Goal: Transaction & Acquisition: Obtain resource

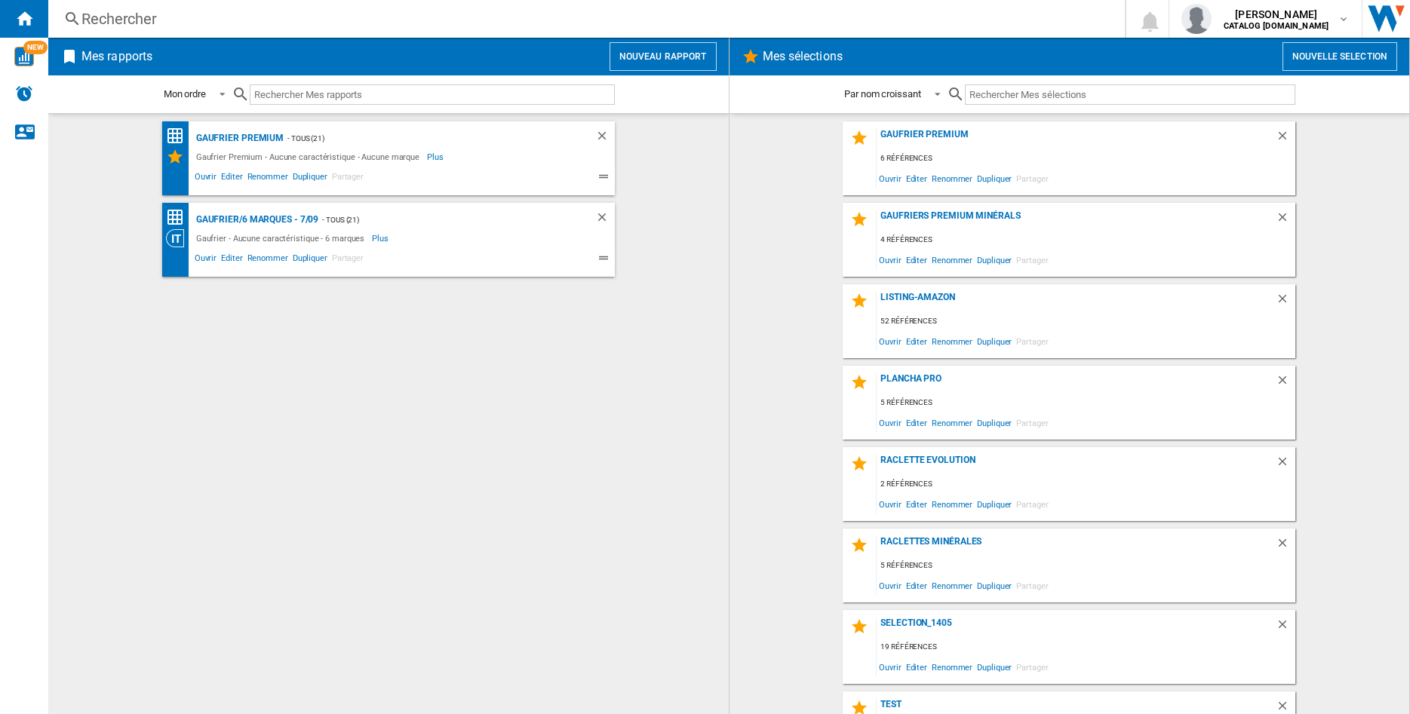
click at [667, 59] on button "Nouveau rapport" at bounding box center [663, 56] width 107 height 29
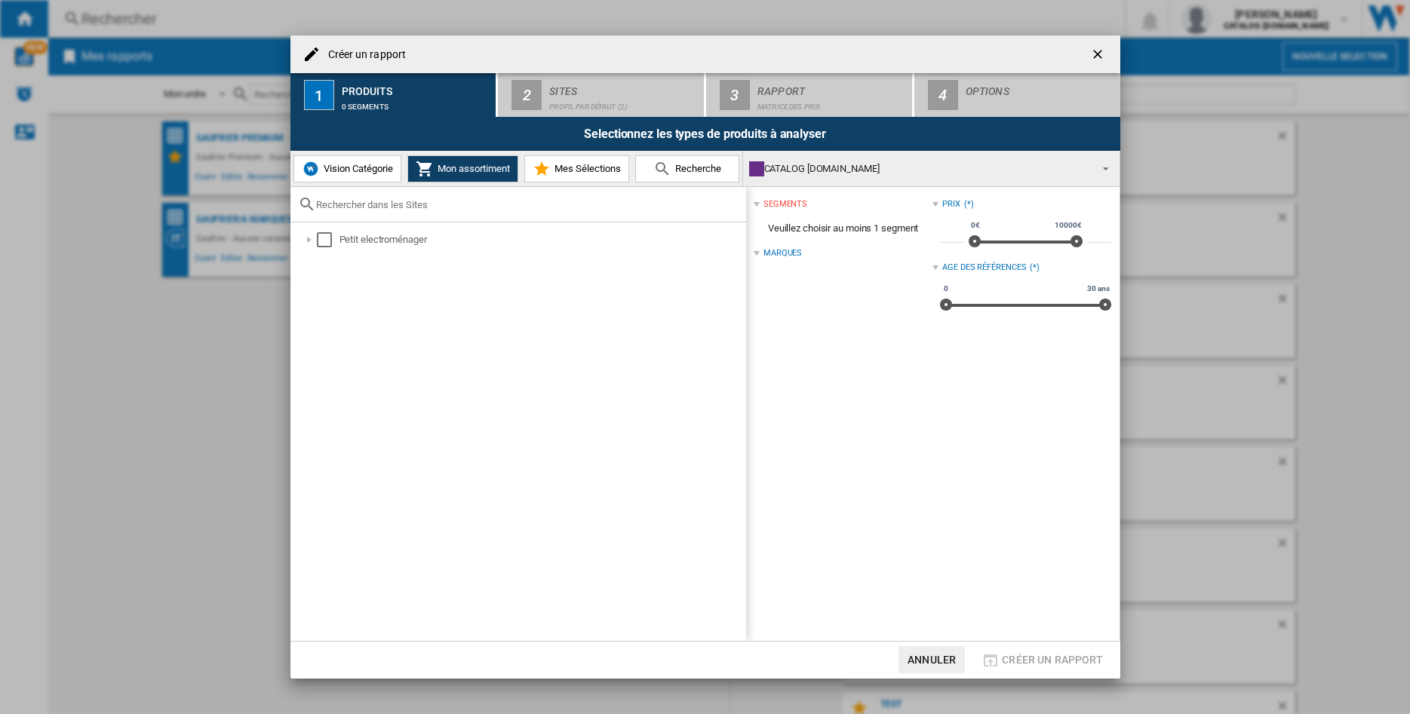
click at [355, 161] on button "Vision Catégorie" at bounding box center [347, 168] width 108 height 27
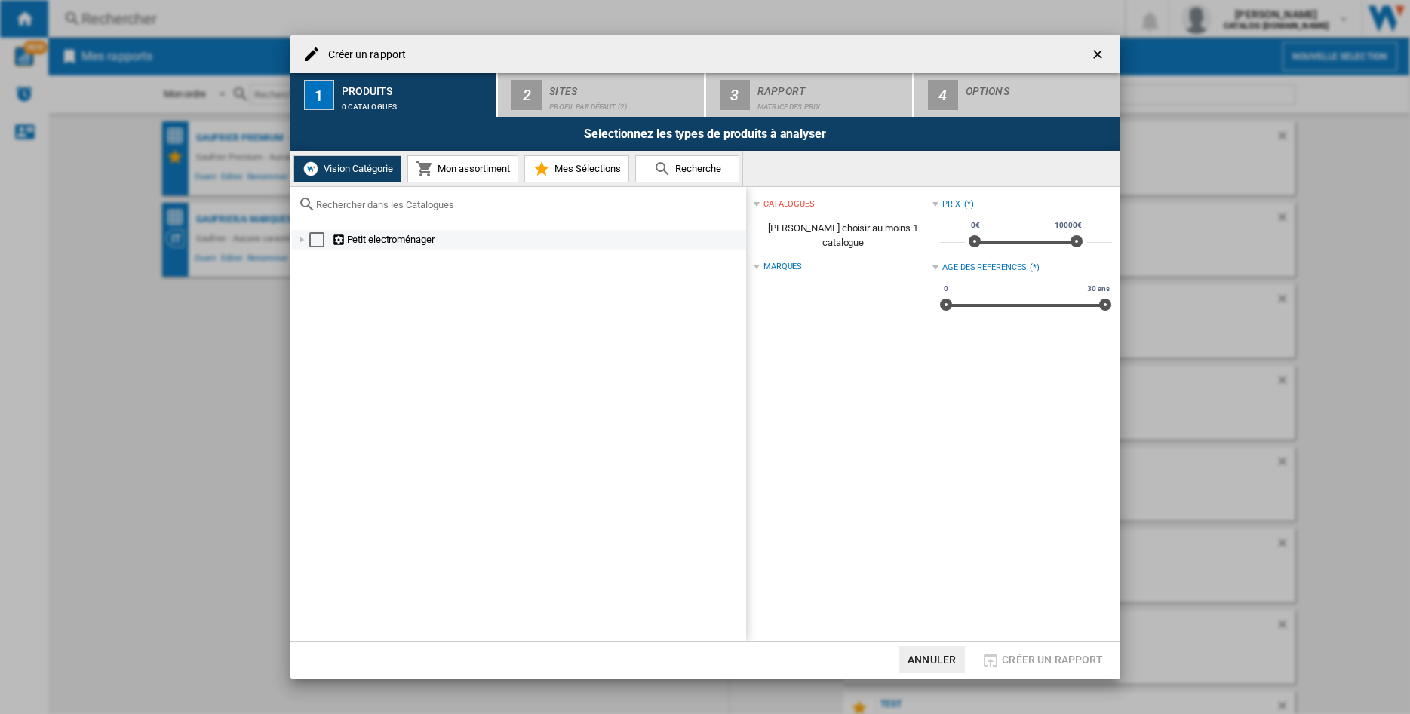
click at [300, 241] on div at bounding box center [301, 239] width 15 height 15
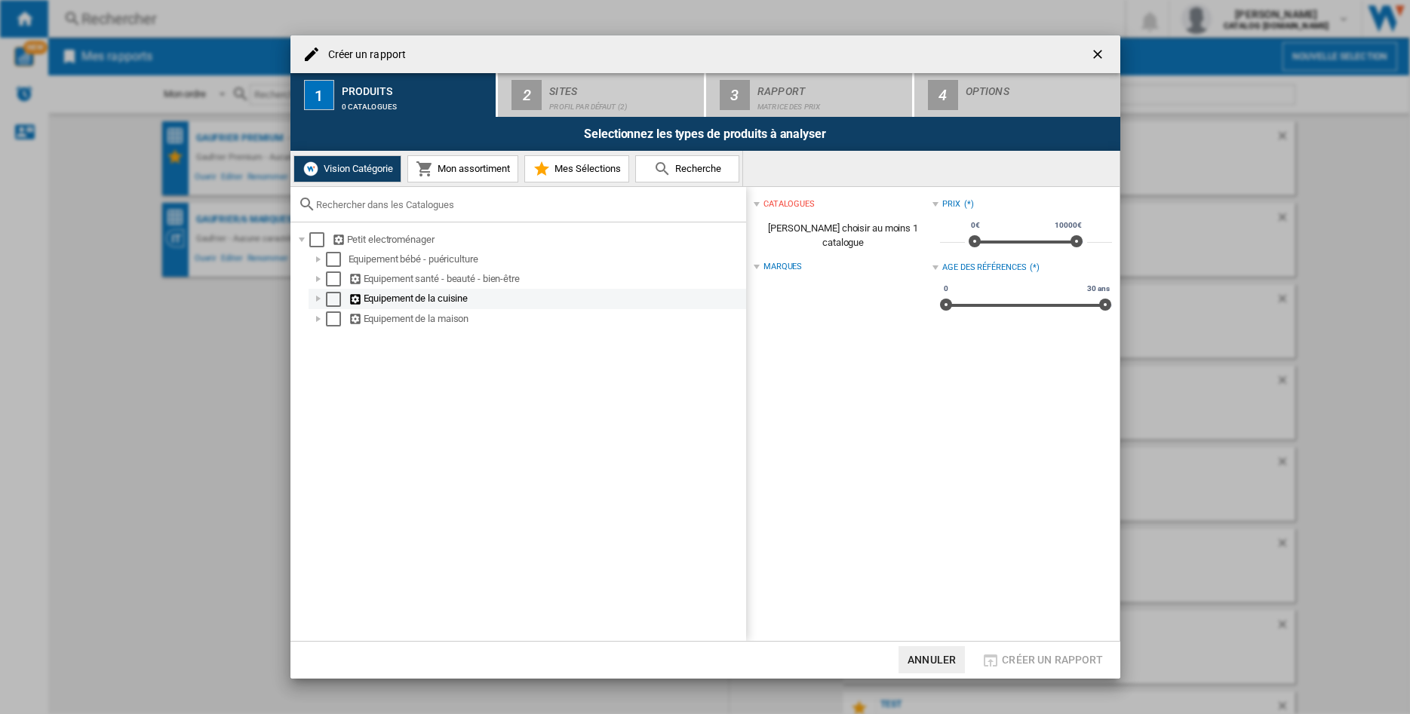
click at [317, 298] on div at bounding box center [318, 298] width 15 height 15
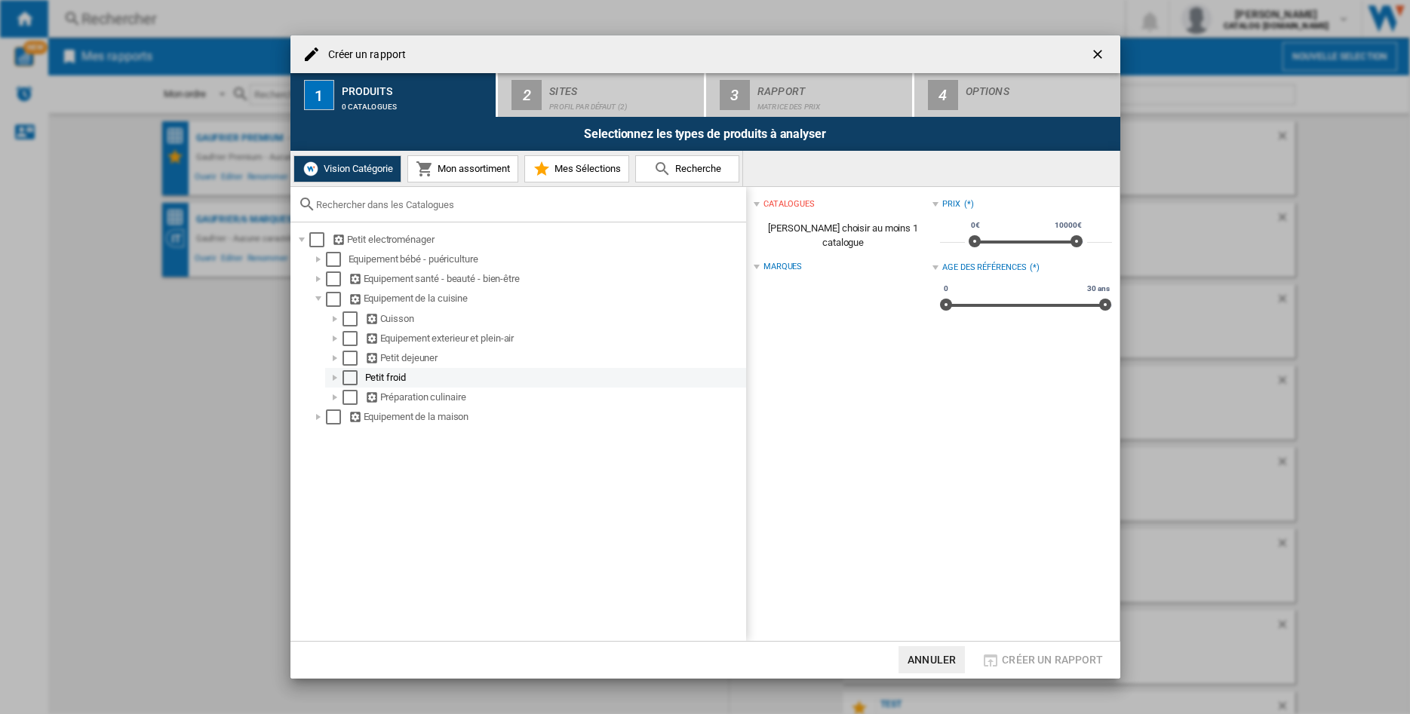
click at [336, 382] on div at bounding box center [334, 377] width 15 height 15
click at [367, 418] on div "Select" at bounding box center [366, 417] width 15 height 15
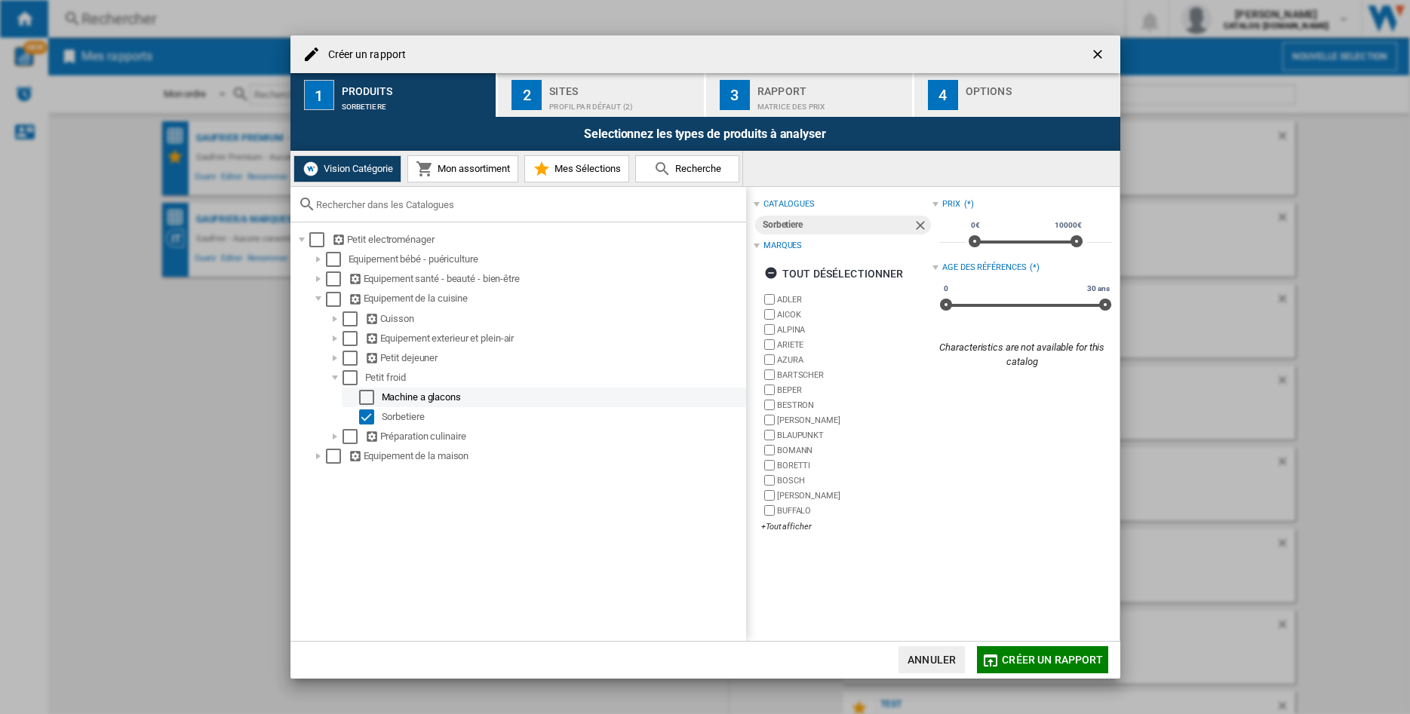
click at [367, 400] on div "Select" at bounding box center [366, 397] width 15 height 15
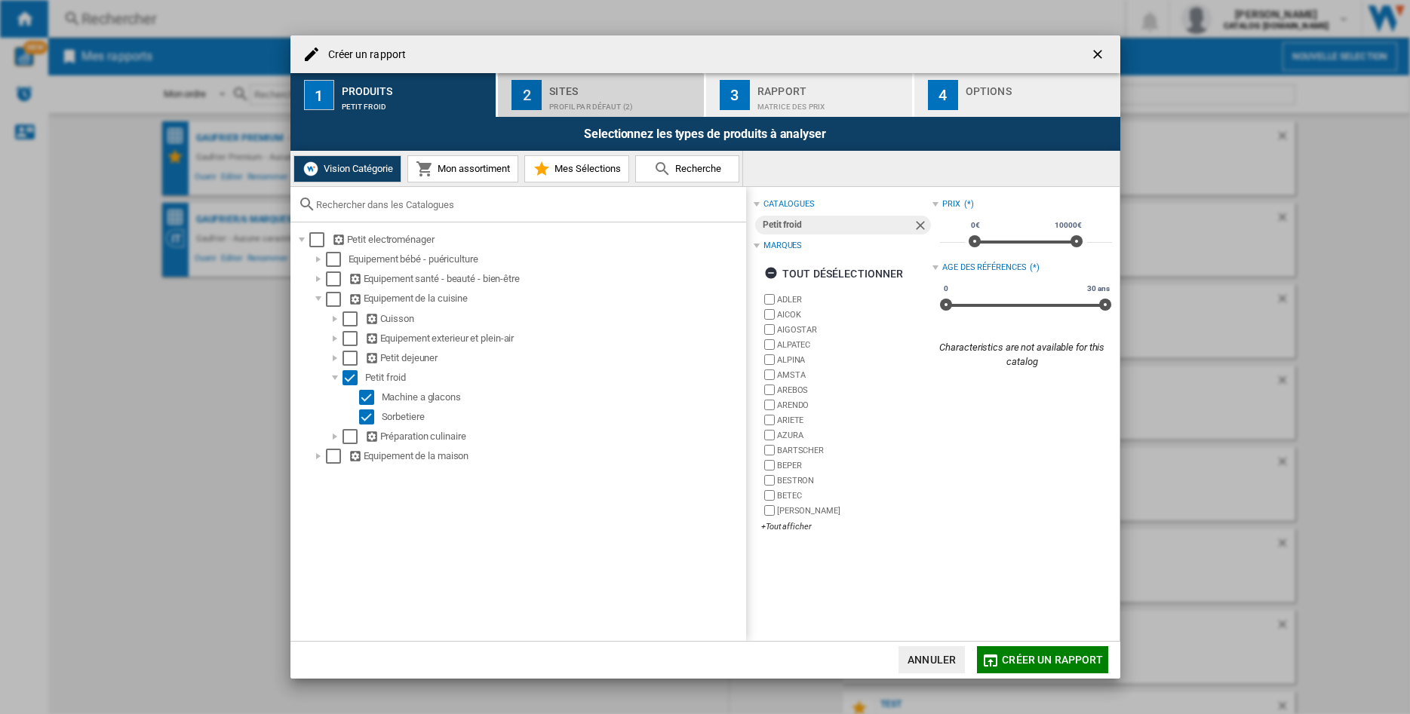
click at [612, 102] on div "Profil par défaut (2)" at bounding box center [623, 103] width 149 height 16
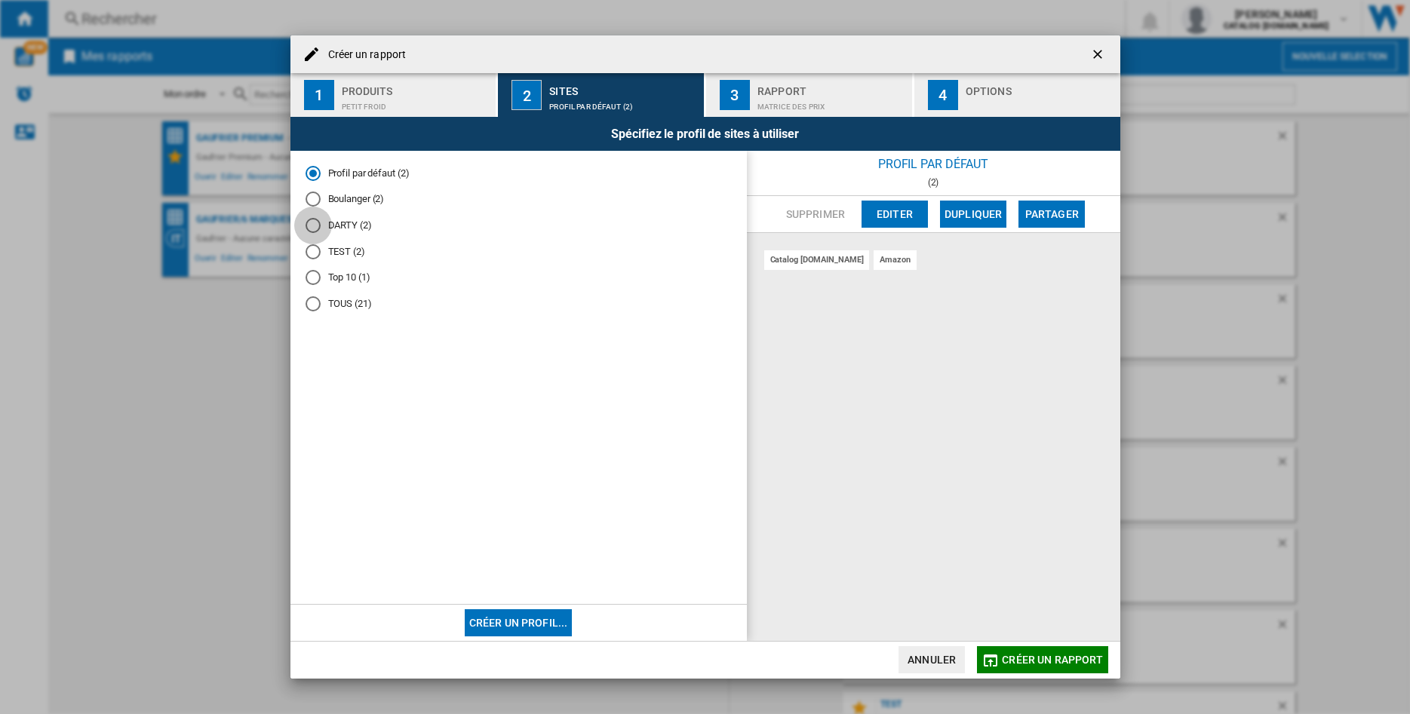
click at [311, 224] on div "DARTY (2)" at bounding box center [313, 225] width 15 height 15
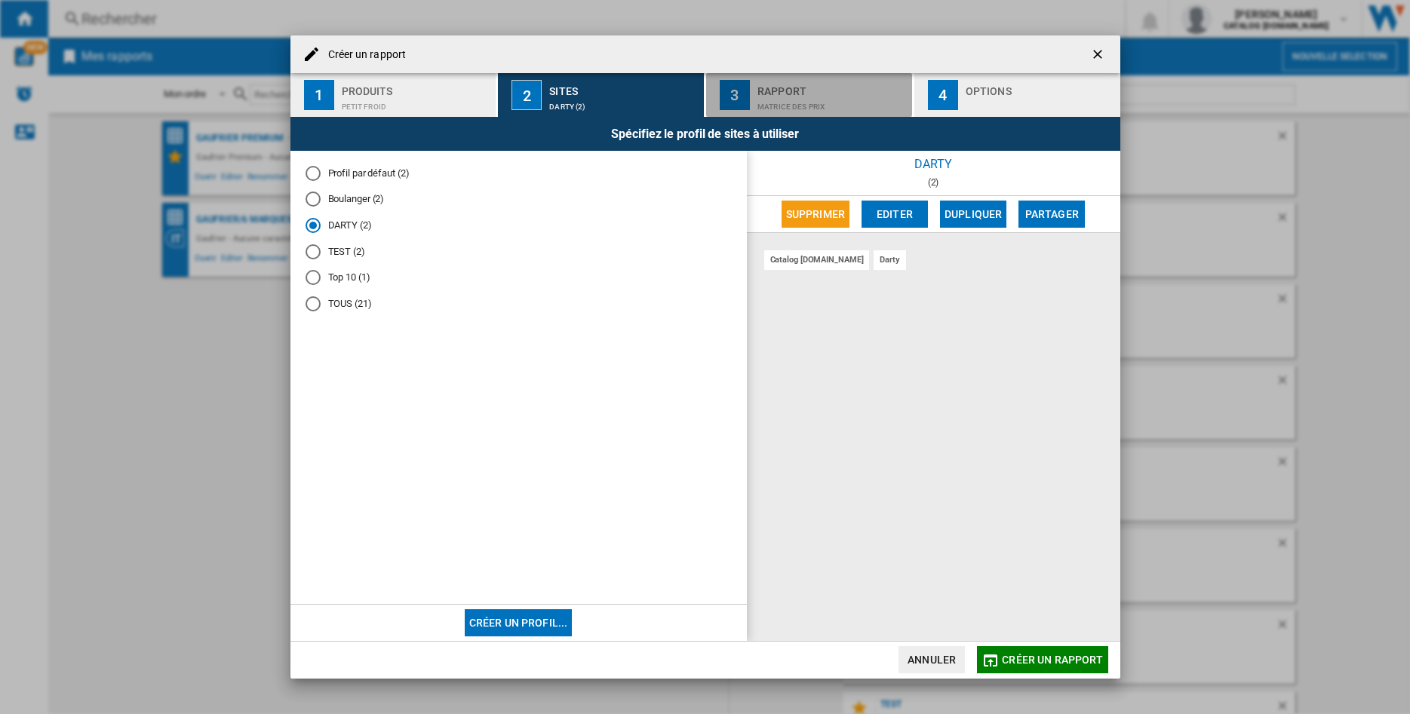
click at [773, 93] on div "Rapport" at bounding box center [831, 87] width 149 height 16
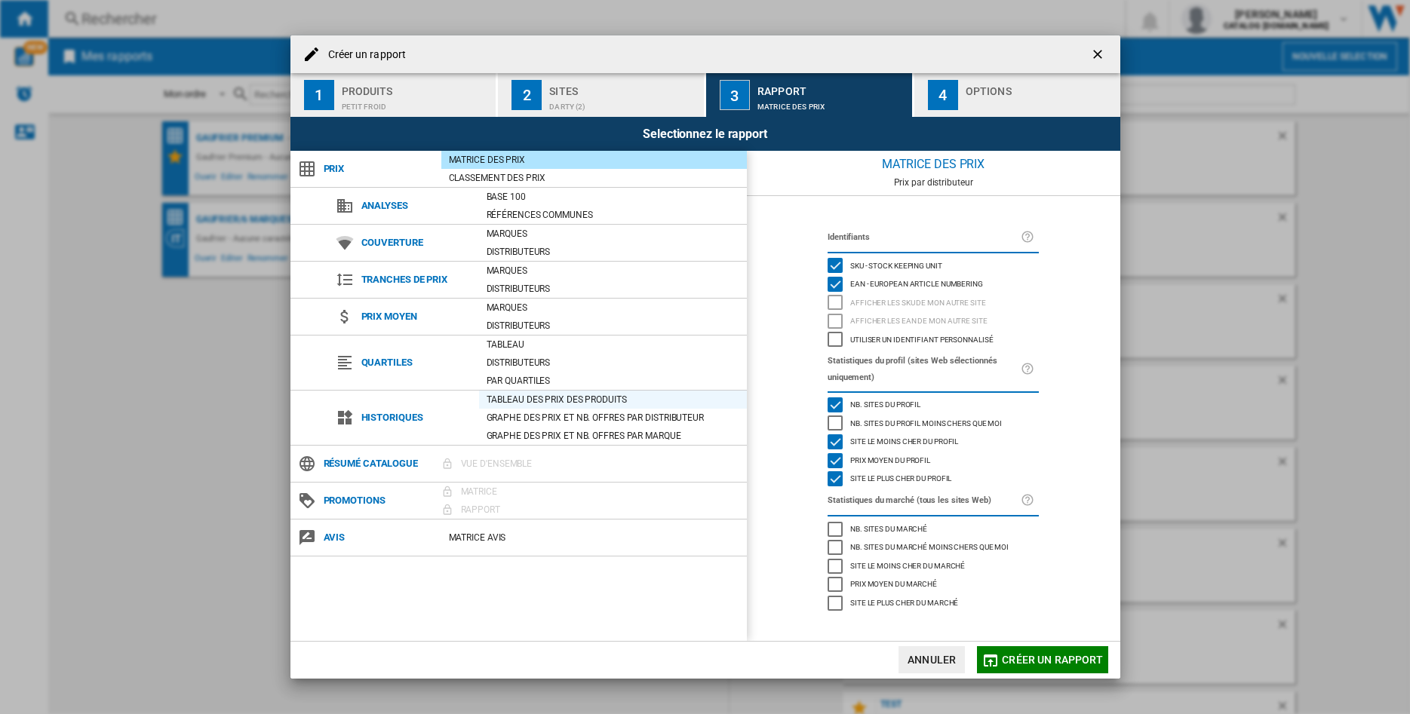
click at [559, 395] on div "Tableau des prix des produits" at bounding box center [613, 399] width 268 height 15
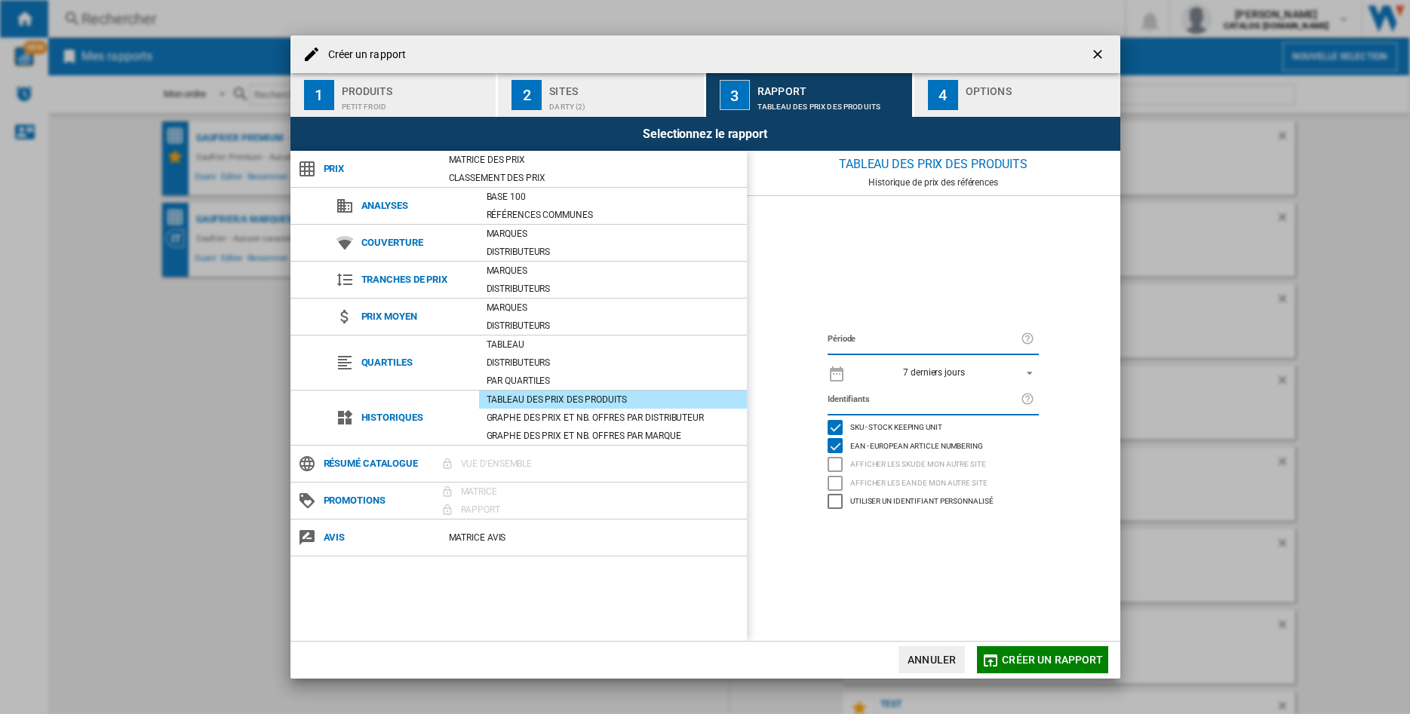
click at [1029, 370] on span "REPORTS.WIZARD.STEPS.REPORT.STEPS.REPORT_OPTIONS.PERIOD: 7 derniers jours" at bounding box center [1025, 372] width 18 height 14
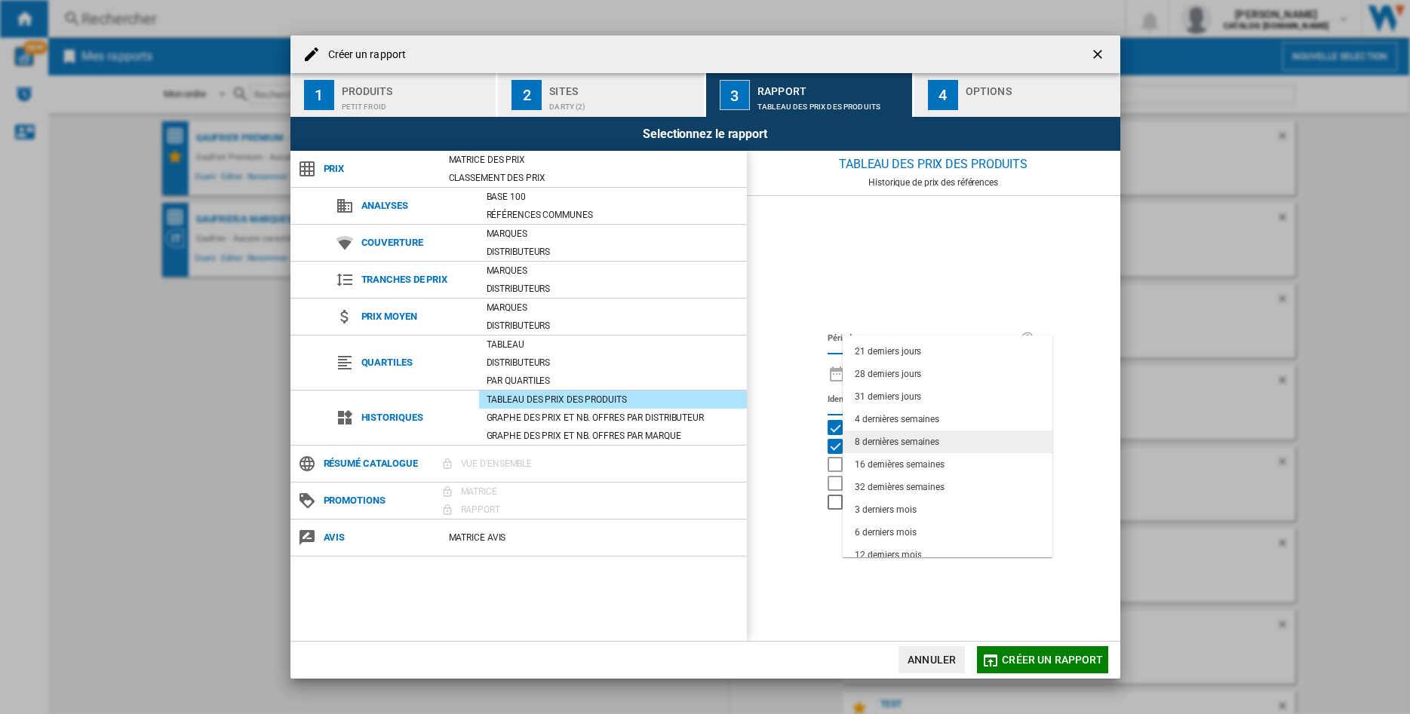
scroll to position [95, 0]
click at [916, 520] on div "12 derniers mois" at bounding box center [888, 524] width 66 height 13
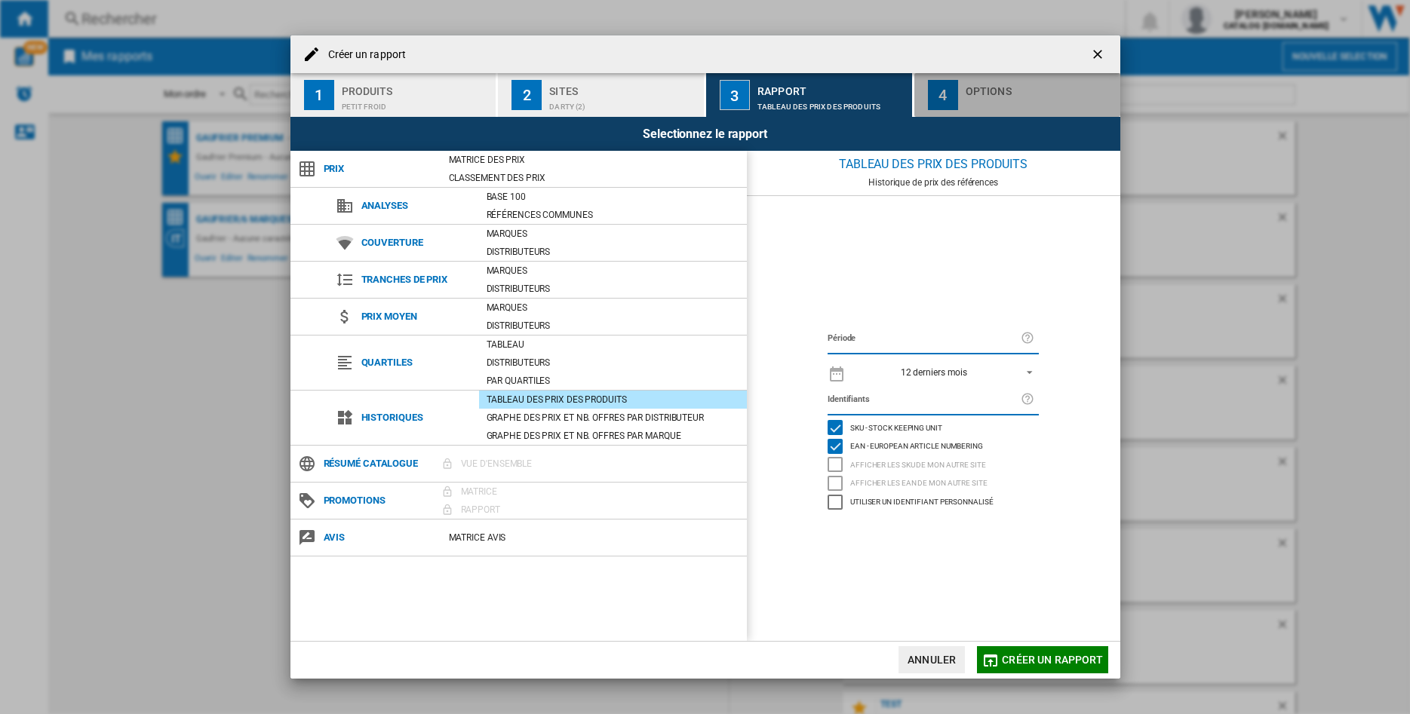
click at [969, 95] on div "Options" at bounding box center [1040, 87] width 149 height 16
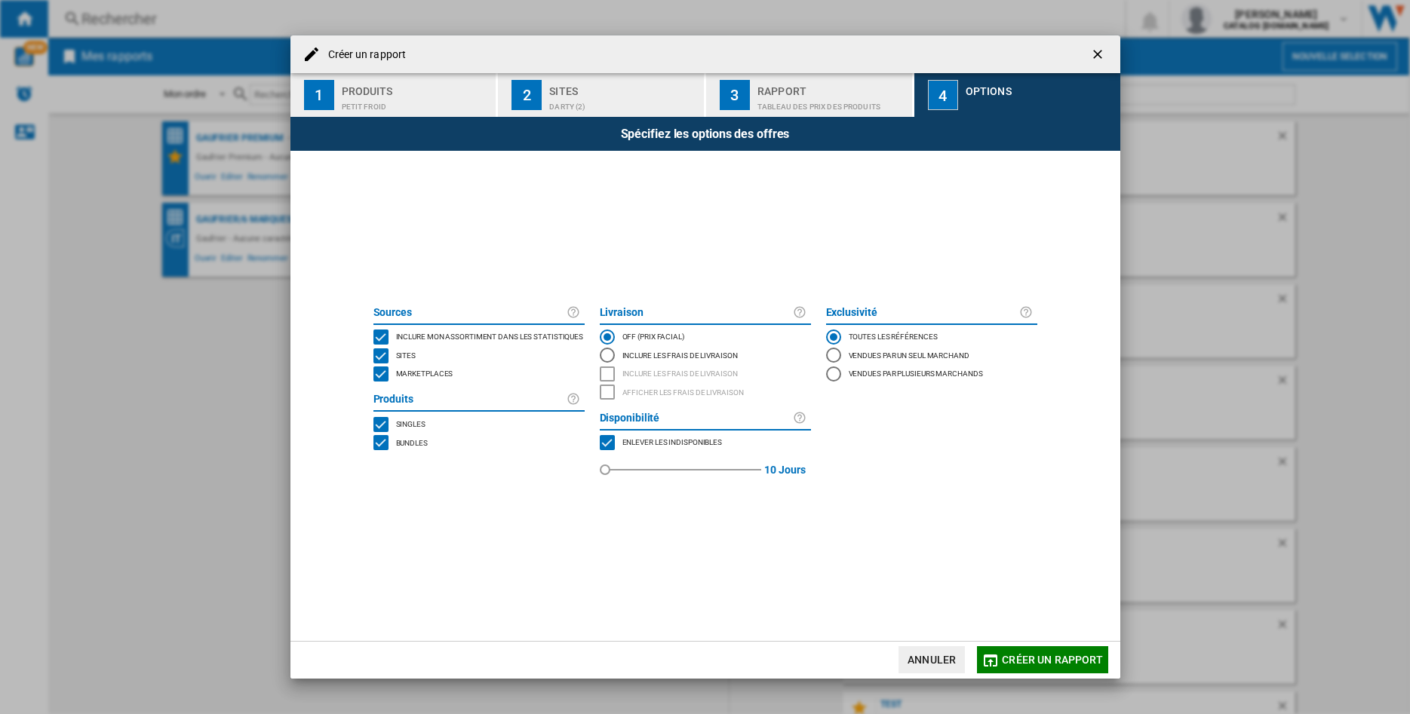
click at [382, 374] on div "MARKETPLACES" at bounding box center [380, 374] width 15 height 15
click at [1037, 655] on span "Créer un rapport" at bounding box center [1052, 660] width 101 height 12
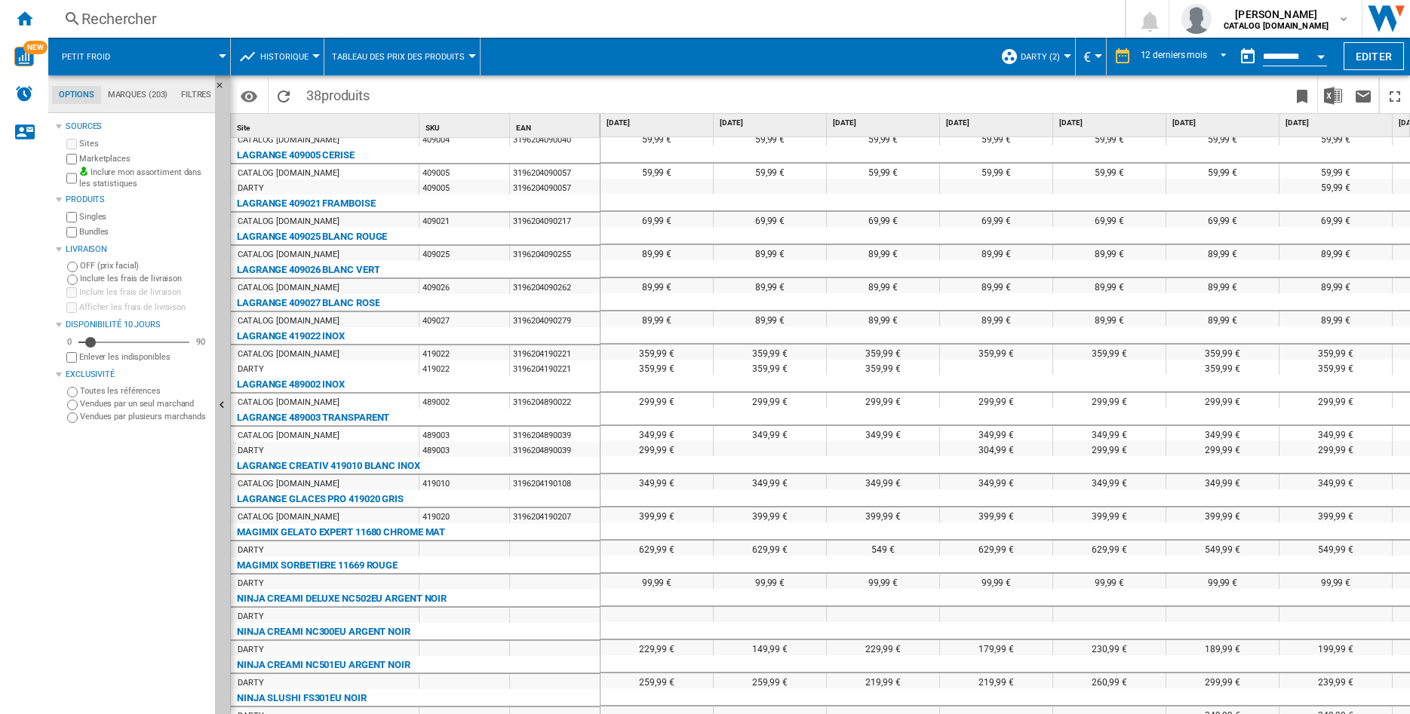
scroll to position [629, 0]
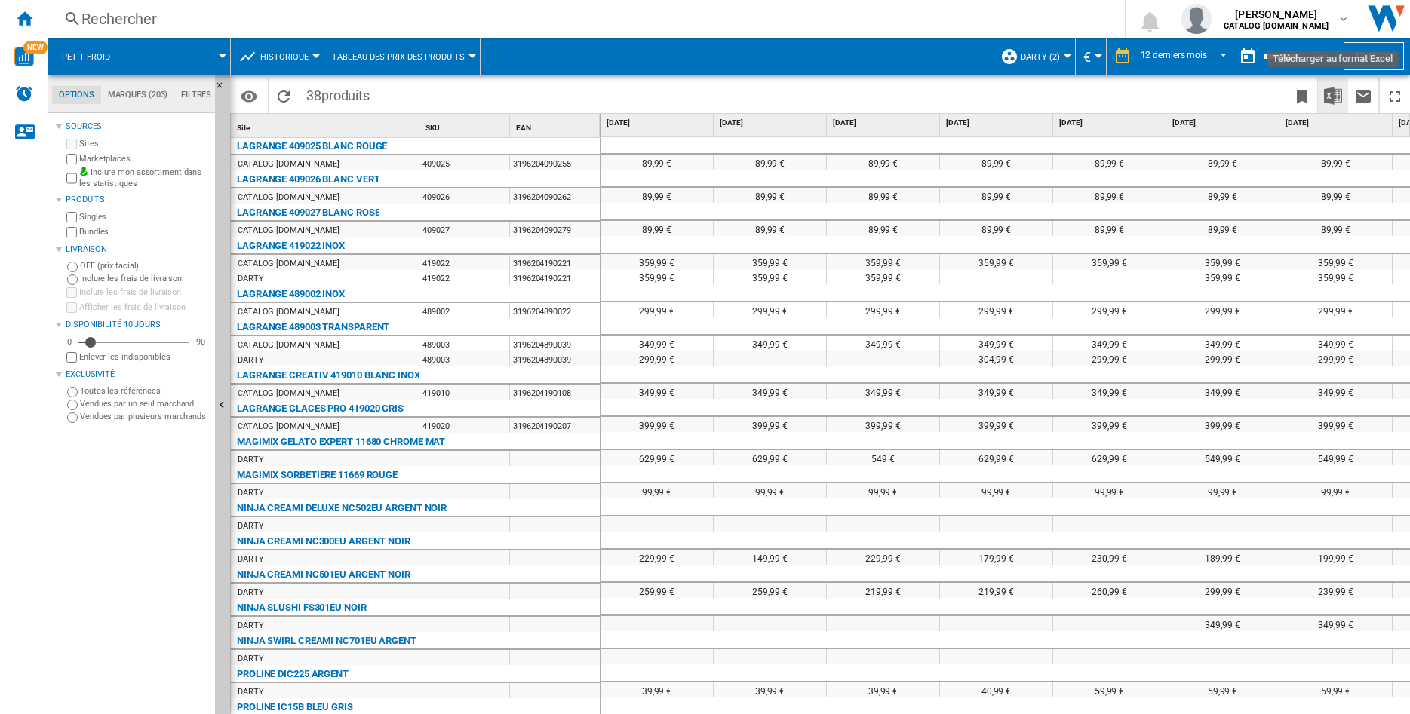
click at [1332, 94] on img "Télécharger au format Excel" at bounding box center [1333, 96] width 18 height 18
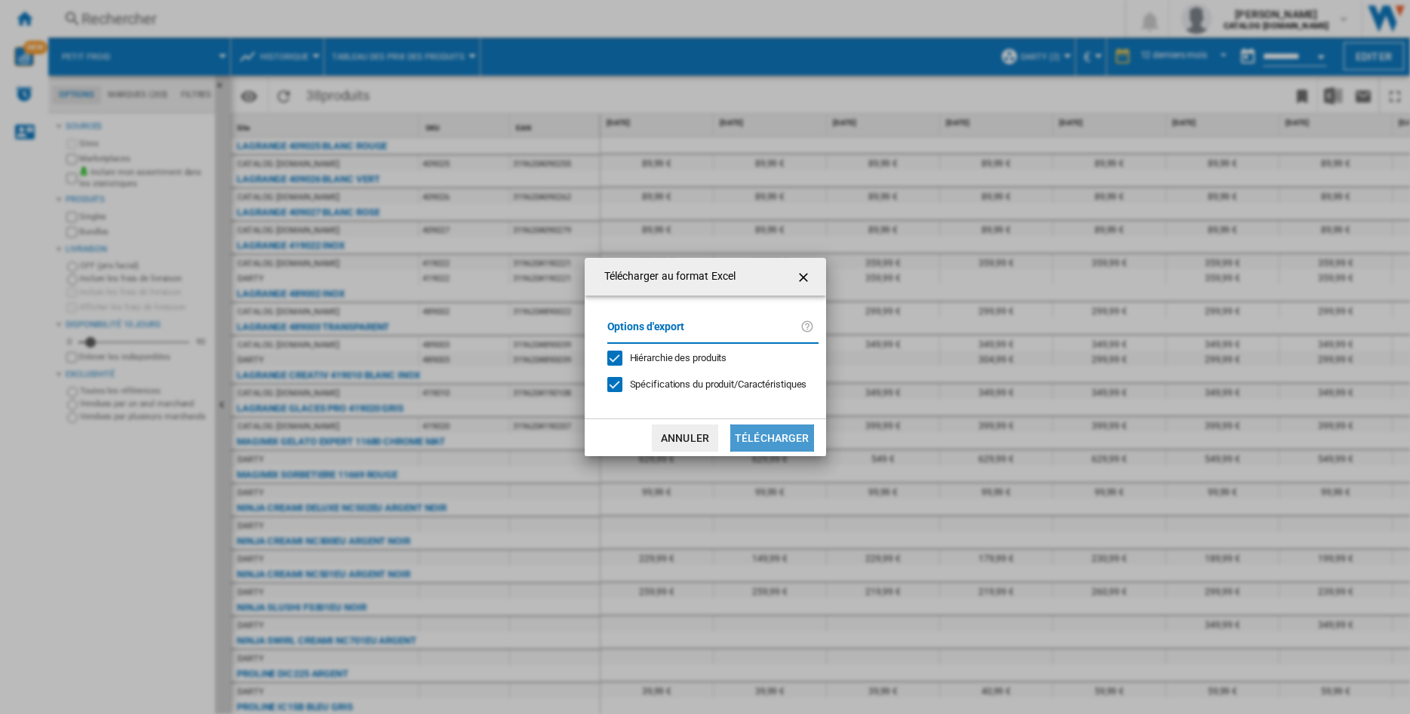
click at [796, 441] on button "Télécharger" at bounding box center [772, 438] width 84 height 27
